Goal: Obtain resource: Download file/media

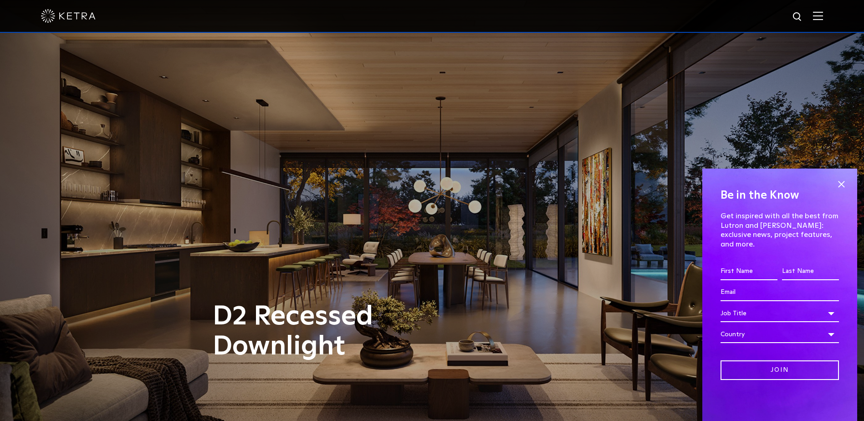
click at [823, 12] on img at bounding box center [818, 15] width 10 height 9
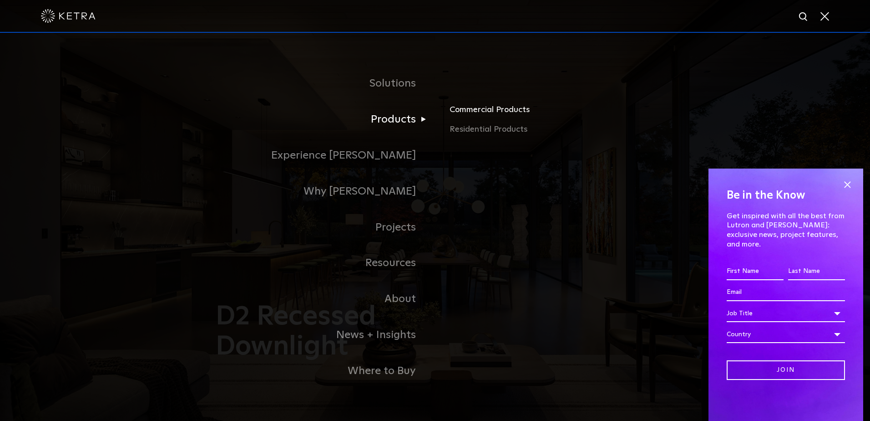
click at [476, 110] on link "Commercial Products" at bounding box center [556, 113] width 213 height 20
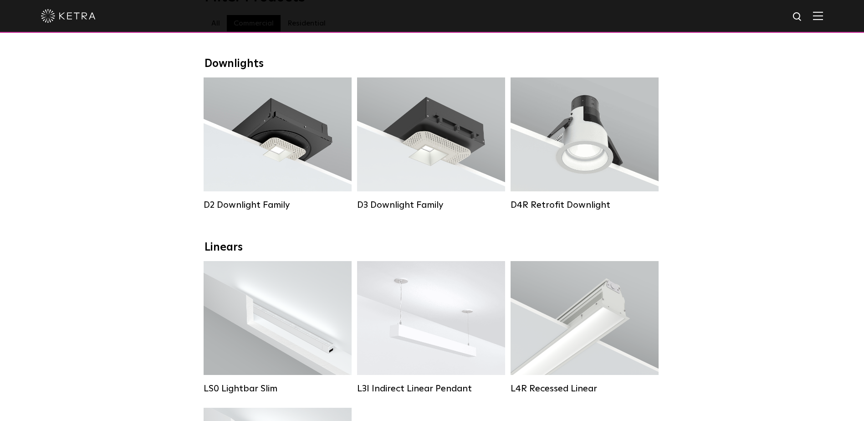
scroll to position [137, 0]
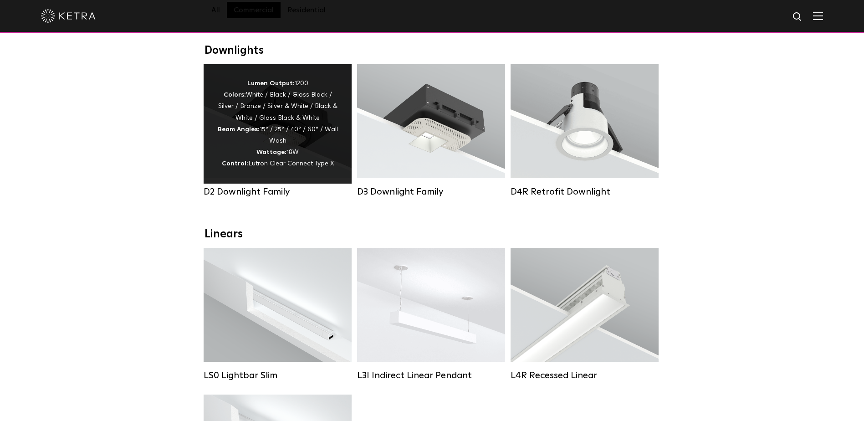
click at [254, 161] on div "Lumen Output: 1200 Colors: White / Black / Gloss Black / Silver / Bronze / Silv…" at bounding box center [277, 124] width 121 height 92
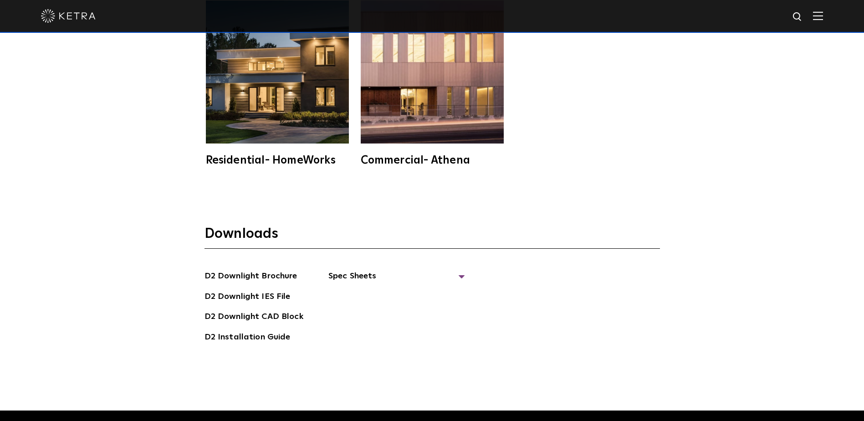
scroll to position [2458, 0]
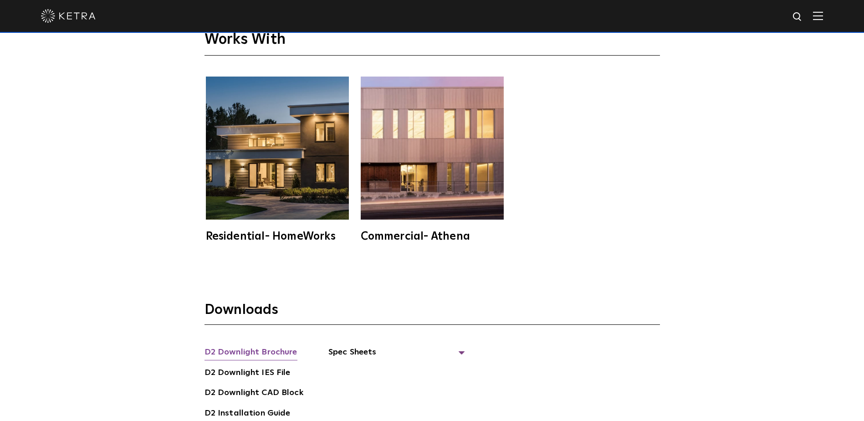
click at [242, 346] on link "D2 Downlight Brochure" at bounding box center [250, 353] width 93 height 15
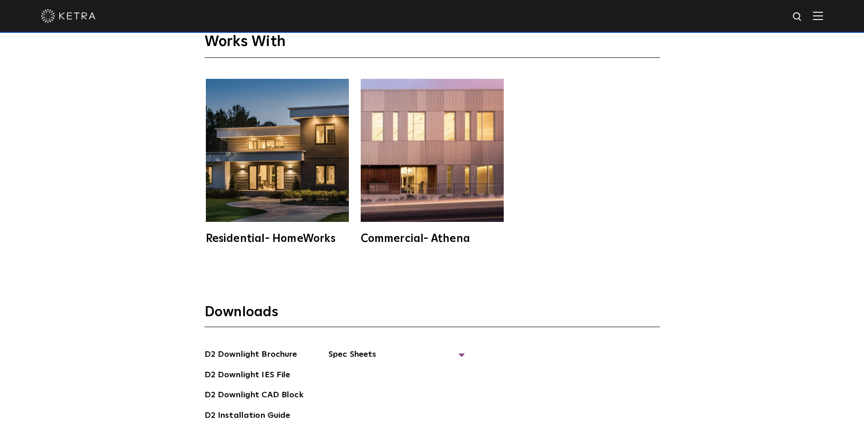
scroll to position [2185, 0]
